Goal: Information Seeking & Learning: Understand process/instructions

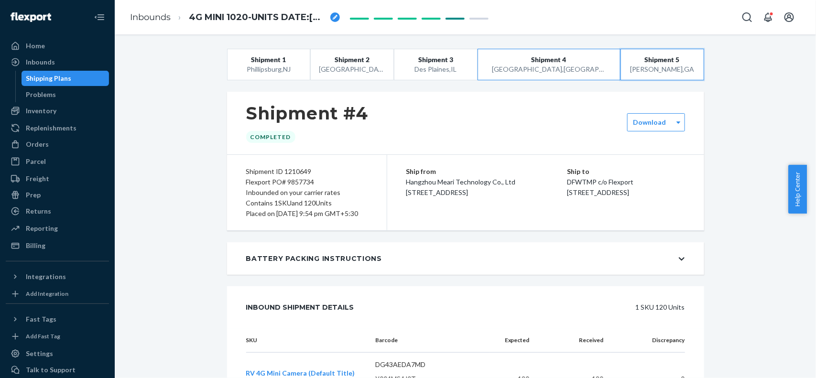
click at [633, 73] on div "[GEOGRAPHIC_DATA] , [GEOGRAPHIC_DATA]" at bounding box center [662, 70] width 66 height 10
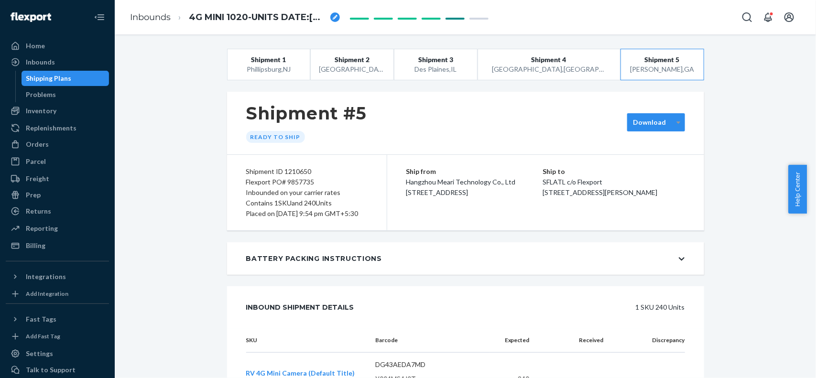
click at [673, 127] on div at bounding box center [679, 122] width 12 height 14
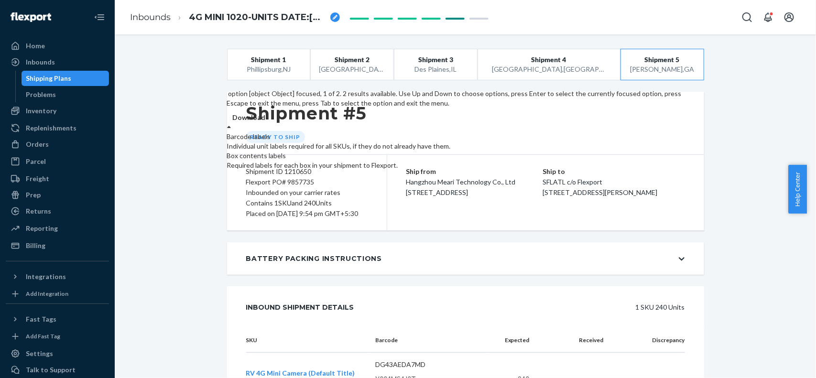
click at [536, 125] on div "Shipment #5 Ready to ship" at bounding box center [465, 123] width 477 height 63
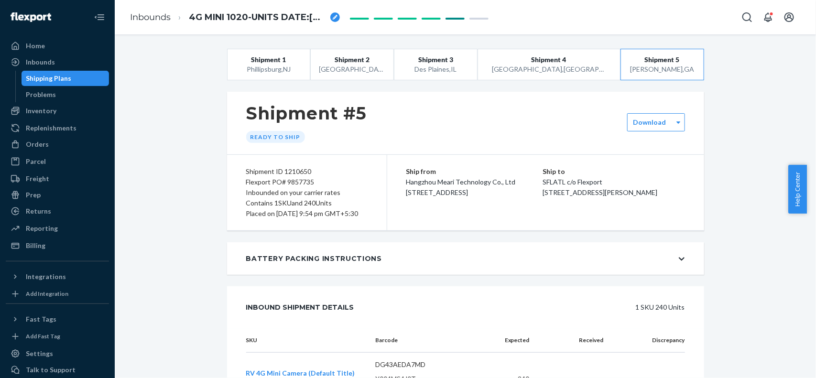
scroll to position [179, 0]
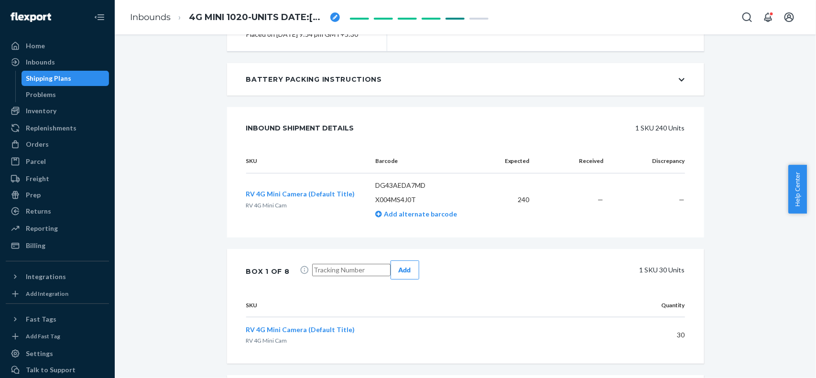
click at [680, 84] on div "Battery Packing Instructions" at bounding box center [465, 79] width 477 height 33
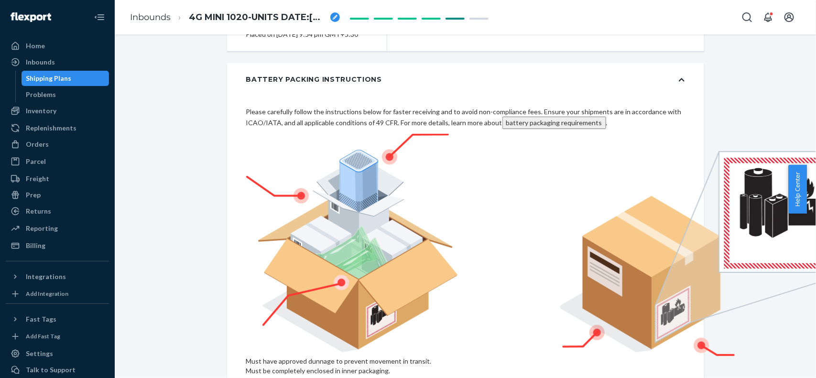
click at [680, 84] on div "Battery Packing Instructions" at bounding box center [465, 79] width 477 height 33
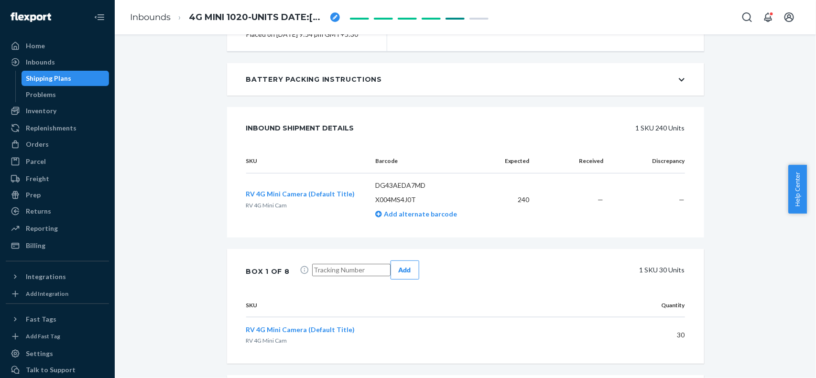
click at [679, 83] on icon at bounding box center [682, 79] width 6 height 7
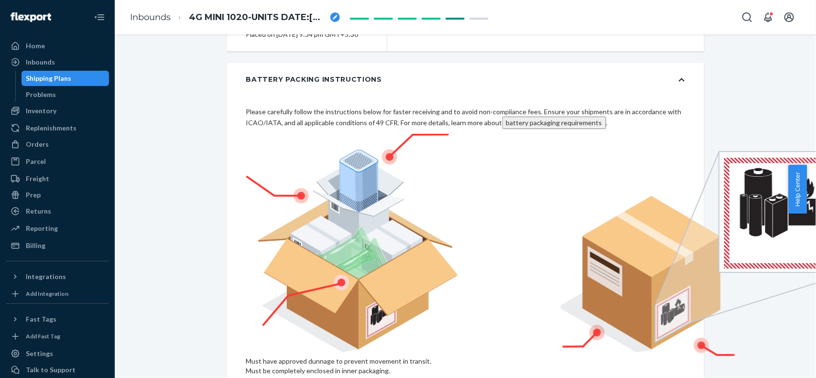
click at [679, 83] on icon at bounding box center [682, 79] width 6 height 7
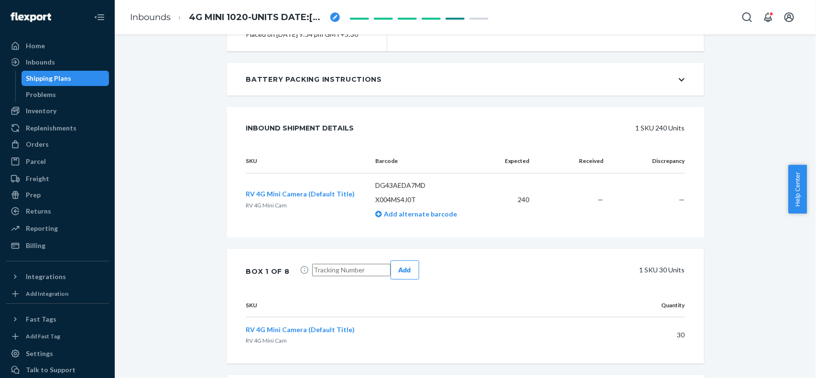
drag, startPoint x: 771, startPoint y: 170, endPoint x: 758, endPoint y: 170, distance: 12.4
